Goal: Entertainment & Leisure: Consume media (video, audio)

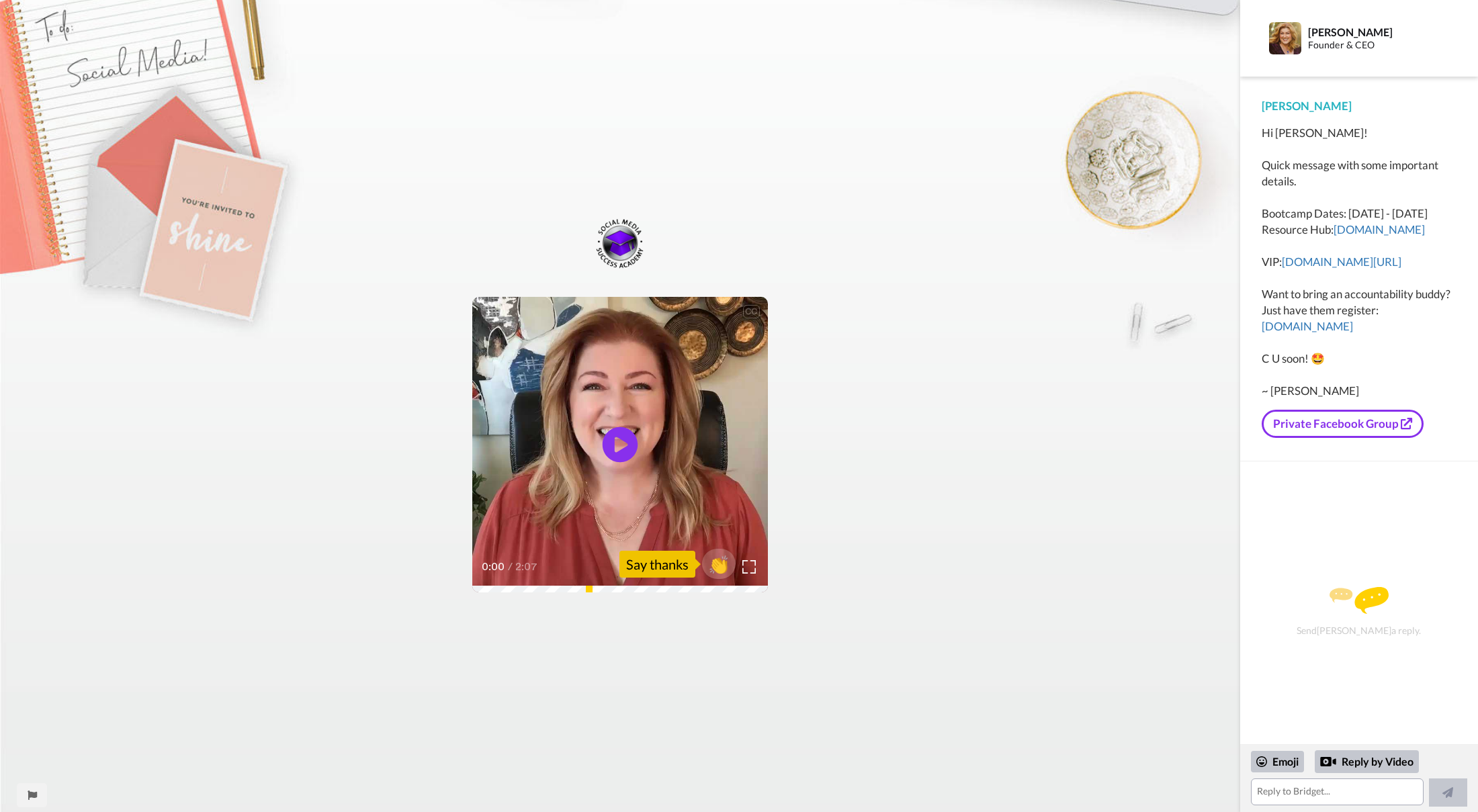
click at [626, 446] on icon "Play/Pause" at bounding box center [620, 445] width 36 height 63
click at [749, 568] on img at bounding box center [749, 567] width 14 height 14
click at [1196, 267] on div "CC Play/Pause So everything you need is in your email. 0:19 / 2:07 👏 Say thanks" at bounding box center [620, 414] width 1240 height 396
click at [938, 465] on div "CC Play/Pause There are just four other things I wanted to point out. 0:28 / 2:…" at bounding box center [620, 414] width 1240 height 396
click at [719, 564] on span "👏" at bounding box center [719, 564] width 43 height 27
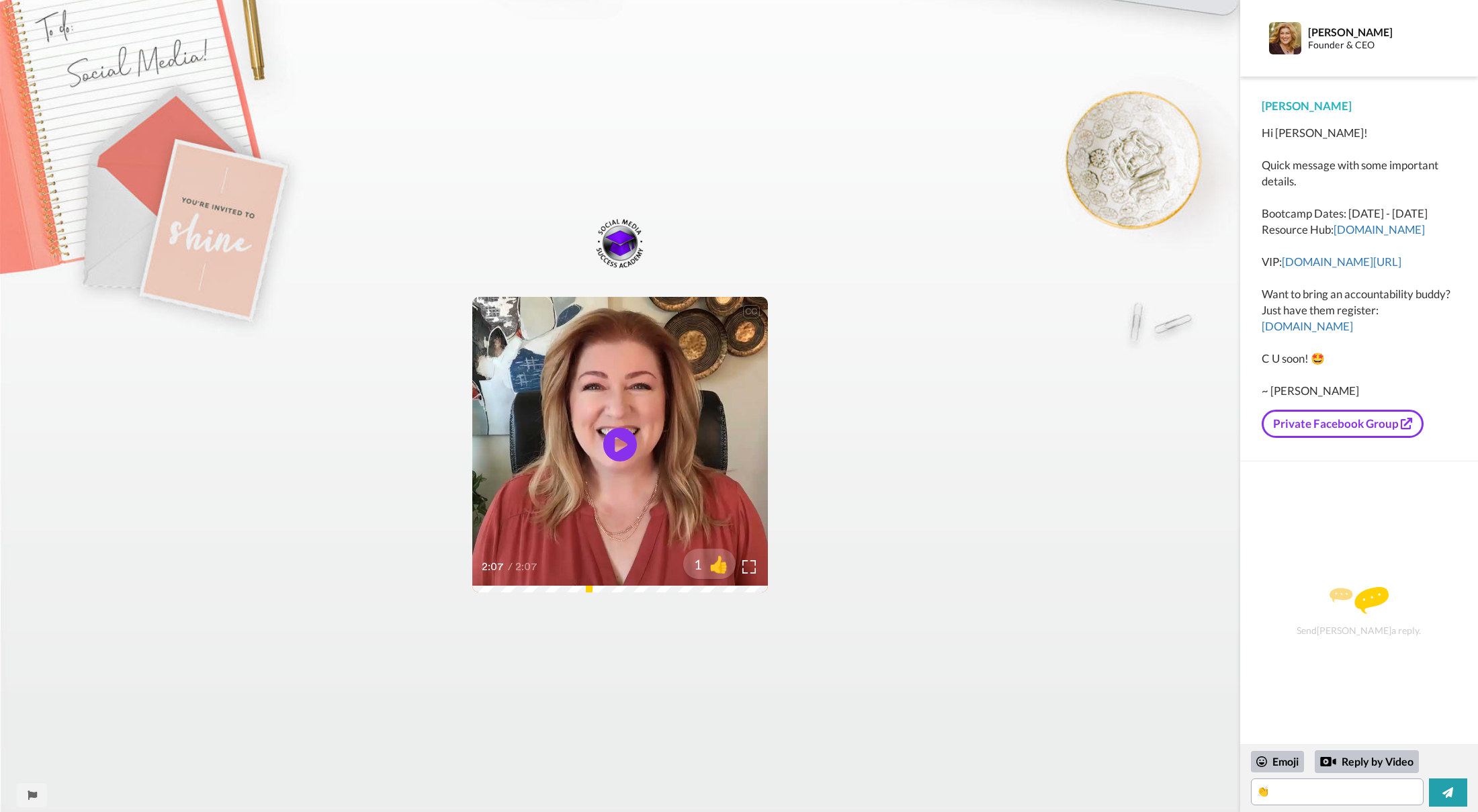
click at [896, 113] on div "CC Play/Pause 2:07 / 2:07 1 👍" at bounding box center [620, 406] width 1240 height 812
